Goal: Information Seeking & Learning: Learn about a topic

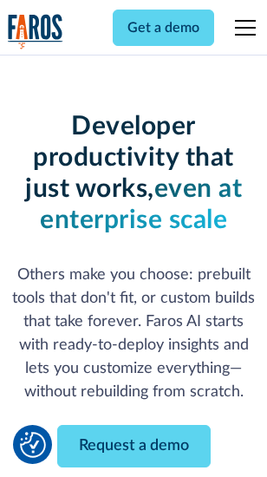
scroll to position [207, 0]
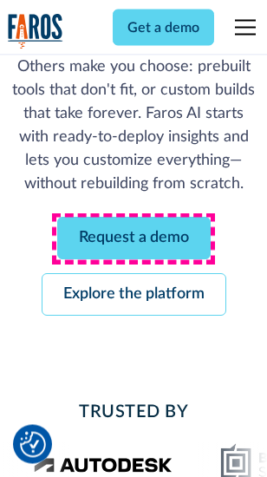
click at [134, 239] on link "Request a demo" at bounding box center [134, 239] width 154 height 43
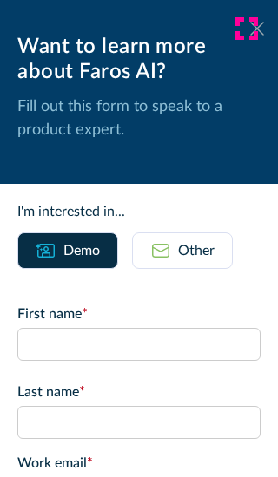
click at [250, 29] on icon at bounding box center [257, 28] width 14 height 13
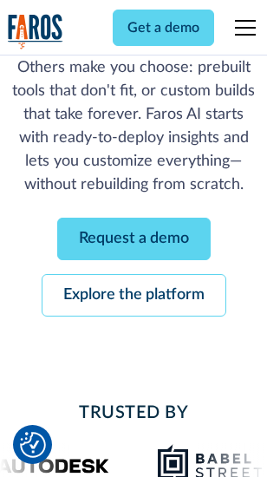
scroll to position [264, 0]
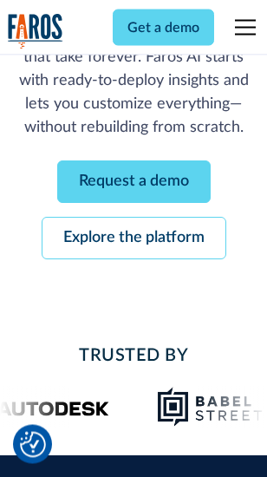
click at [134, 239] on link "Explore the platform" at bounding box center [134, 239] width 185 height 43
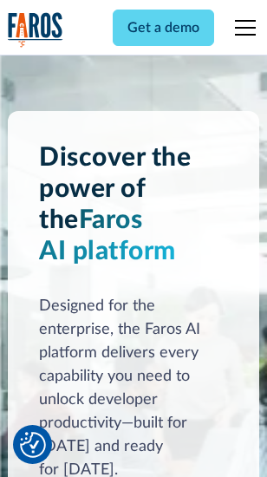
scroll to position [13217, 0]
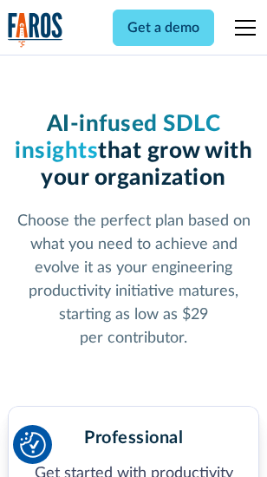
scroll to position [2750, 0]
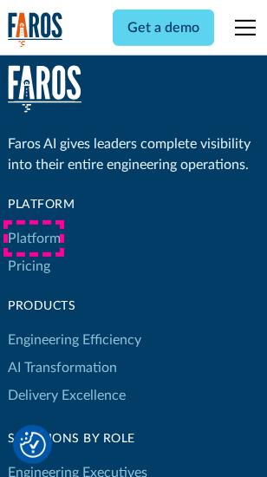
click at [34, 239] on link "Platform" at bounding box center [34, 239] width 53 height 28
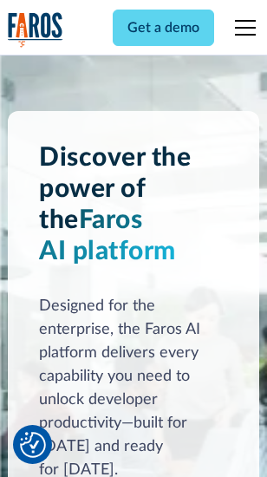
scroll to position [13774, 0]
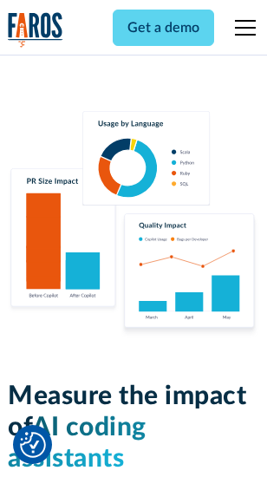
scroll to position [10832, 0]
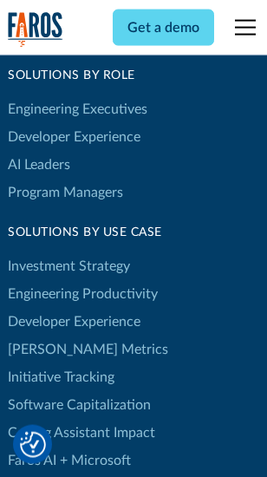
click at [52, 336] on link "[PERSON_NAME] Metrics" at bounding box center [88, 350] width 161 height 28
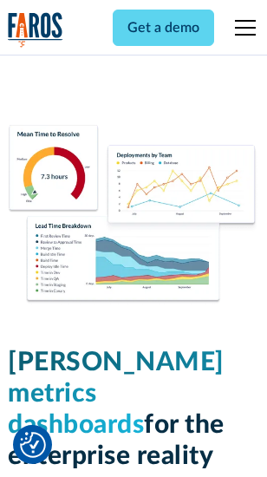
scroll to position [7682, 0]
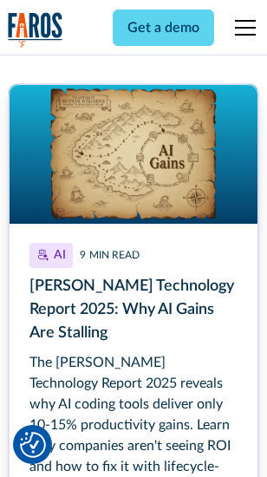
scroll to position [7979, 0]
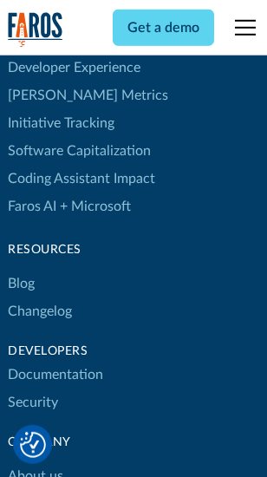
click at [40, 298] on link "Changelog" at bounding box center [40, 312] width 64 height 28
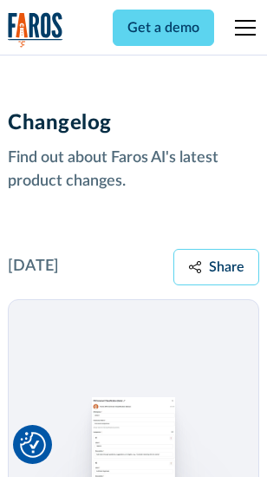
scroll to position [21277, 0]
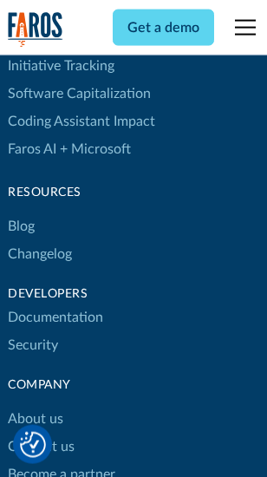
click at [35, 405] on link "About us" at bounding box center [36, 419] width 56 height 28
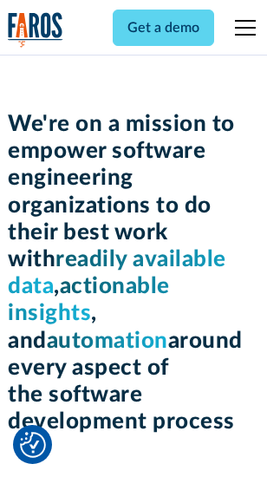
scroll to position [6000, 0]
